Goal: Obtain resource: Obtain resource

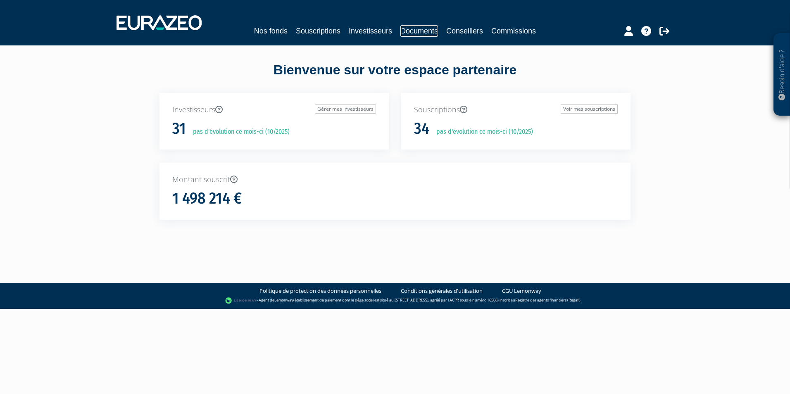
click at [412, 34] on link "Documents" at bounding box center [419, 31] width 38 height 12
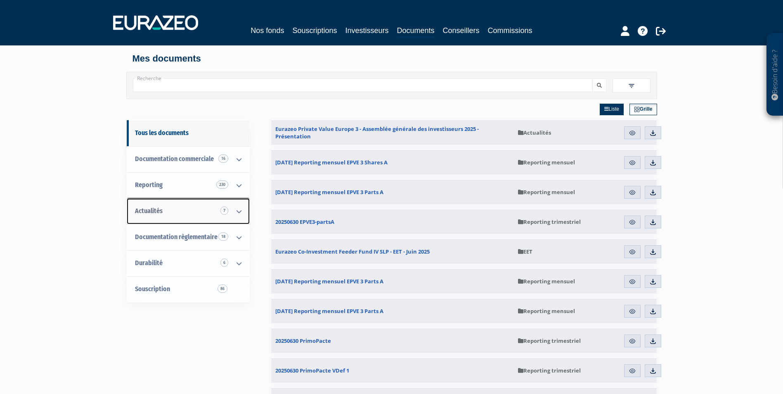
click at [197, 210] on link "Actualités 7" at bounding box center [188, 211] width 123 height 26
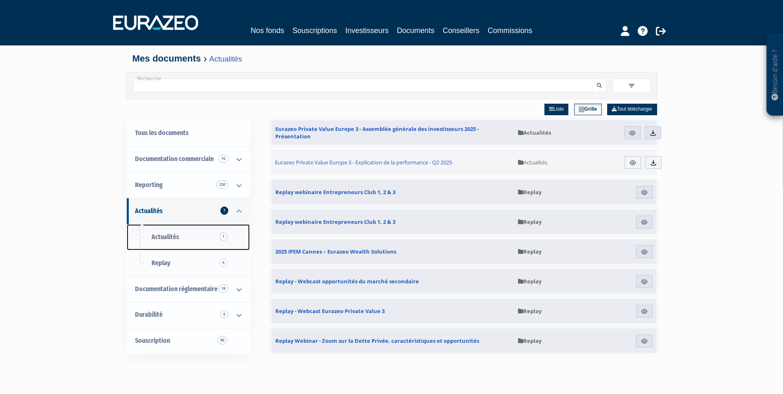
click at [188, 241] on link "Actualités 1" at bounding box center [188, 237] width 123 height 26
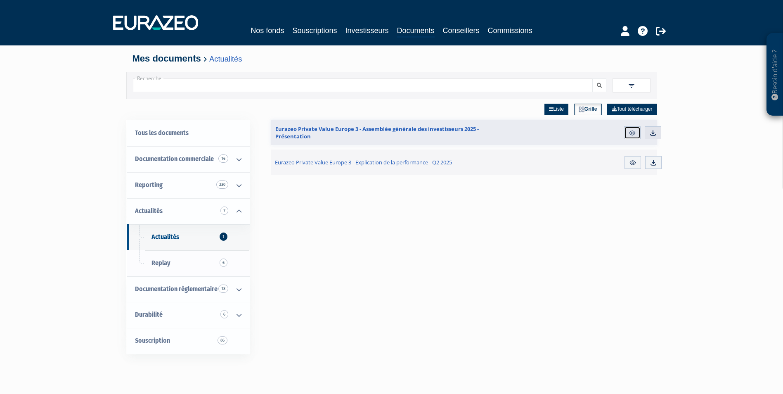
click at [630, 131] on img at bounding box center [632, 132] width 7 height 7
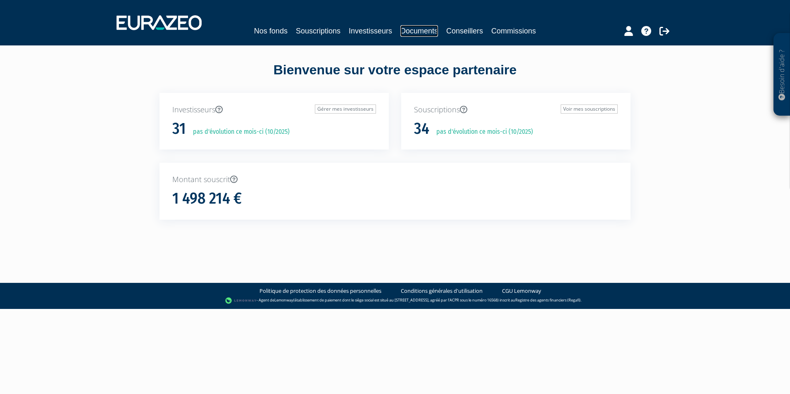
click at [415, 31] on link "Documents" at bounding box center [419, 31] width 38 height 12
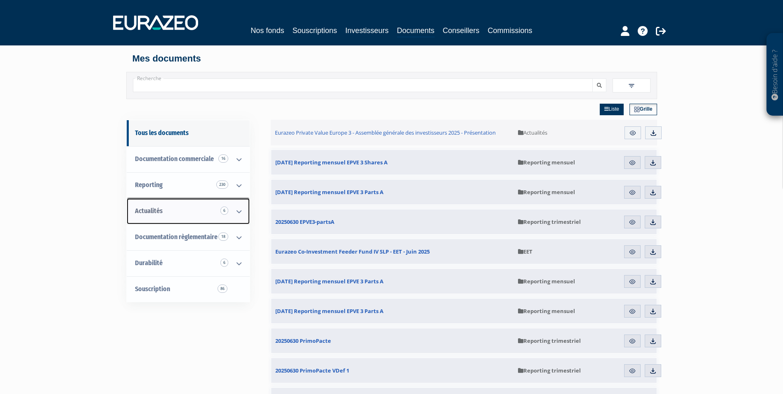
drag, startPoint x: 164, startPoint y: 209, endPoint x: 173, endPoint y: 209, distance: 9.5
click at [164, 209] on link "Actualités 6" at bounding box center [188, 211] width 123 height 26
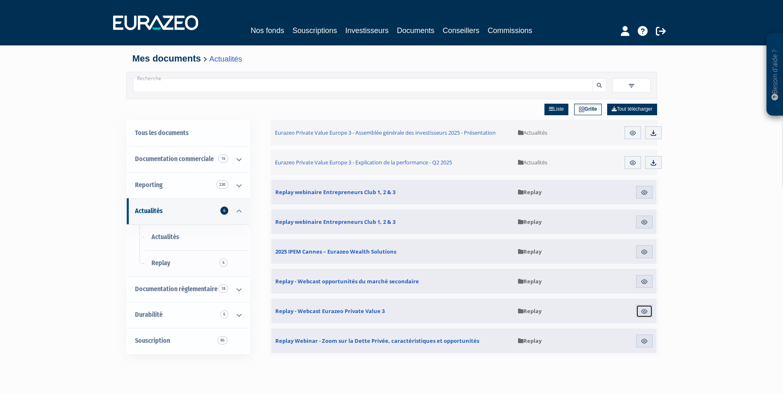
click at [645, 310] on img at bounding box center [644, 311] width 7 height 7
